Goal: Transaction & Acquisition: Download file/media

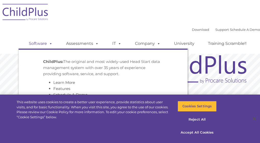
click at [38, 44] on link "Software" at bounding box center [41, 43] width 34 height 10
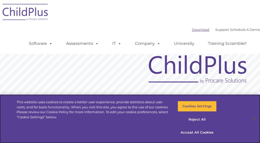
click at [192, 31] on link "Download" at bounding box center [200, 30] width 17 height 4
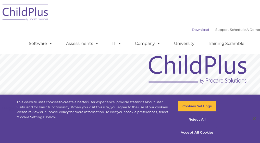
click at [192, 31] on link "Download" at bounding box center [200, 30] width 17 height 4
click at [192, 30] on link "Download" at bounding box center [200, 30] width 17 height 4
